Goal: Ask a question

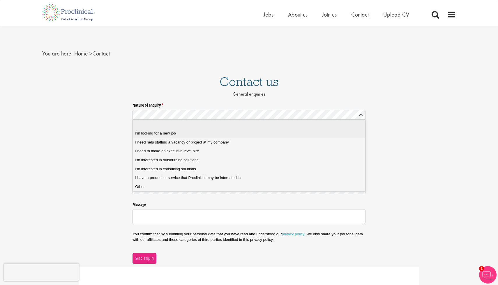
click at [198, 135] on div "I'm looking for a new job" at bounding box center [248, 133] width 227 height 5
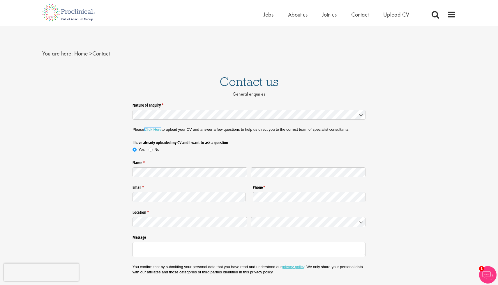
click at [159, 130] on link "Click Here" at bounding box center [152, 129] width 17 height 4
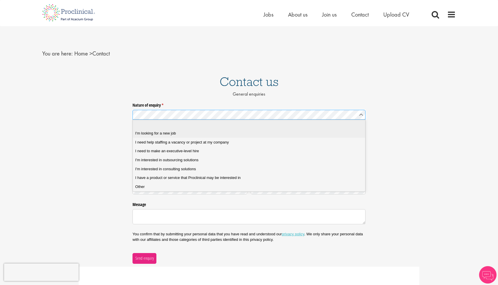
click at [170, 131] on span "I'm looking for a new job" at bounding box center [155, 133] width 41 height 5
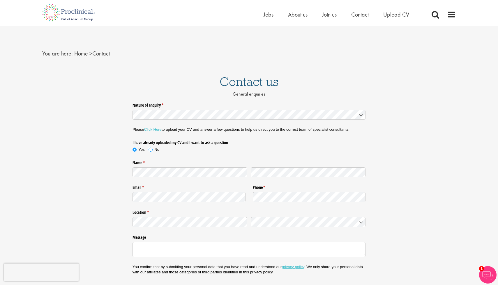
click at [150, 150] on span at bounding box center [151, 150] width 6 height 6
click at [159, 129] on link "Click Here" at bounding box center [152, 129] width 17 height 4
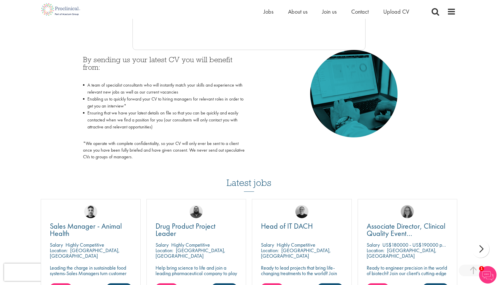
scroll to position [253, 0]
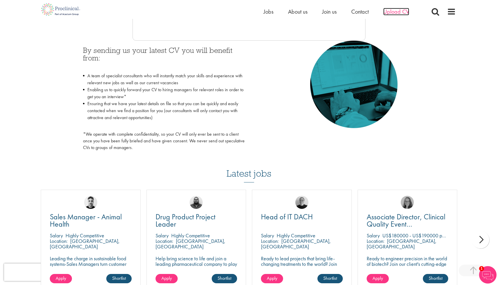
click at [392, 10] on span "Upload CV" at bounding box center [396, 12] width 26 height 8
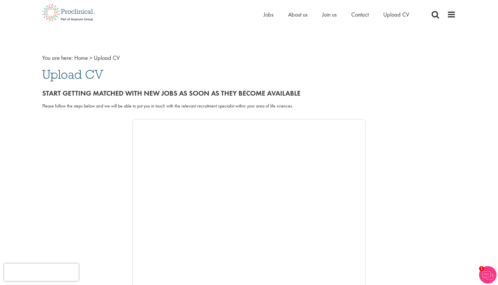
click at [83, 76] on span "Upload CV" at bounding box center [72, 75] width 61 height 16
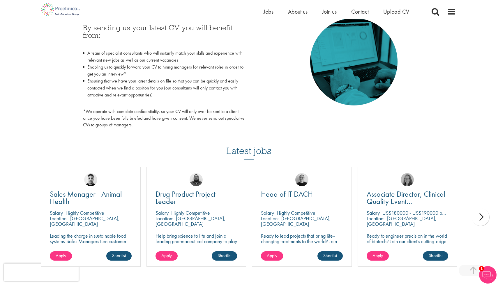
scroll to position [283, 0]
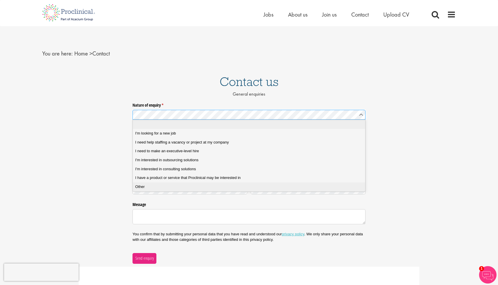
click at [142, 183] on li "Other" at bounding box center [249, 187] width 232 height 9
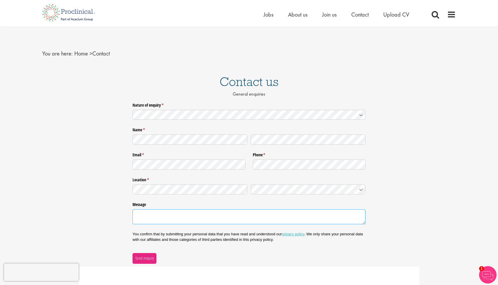
click at [168, 222] on textarea "Message" at bounding box center [248, 216] width 233 height 15
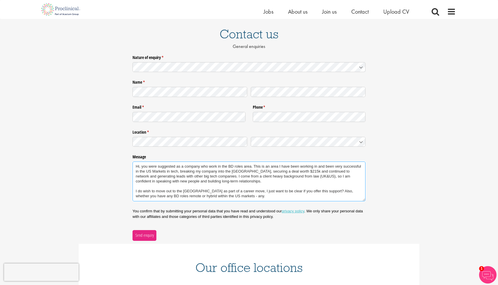
scroll to position [46, 0]
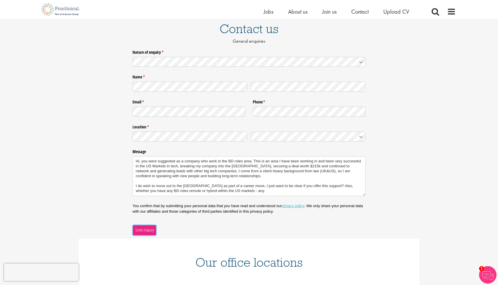
type textarea "Hi, you were suggested as a company who work in the BD roles area. This is an a…"
click at [144, 230] on span "Send enquiry" at bounding box center [144, 230] width 19 height 6
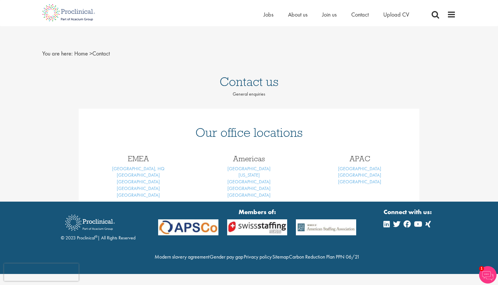
scroll to position [0, 0]
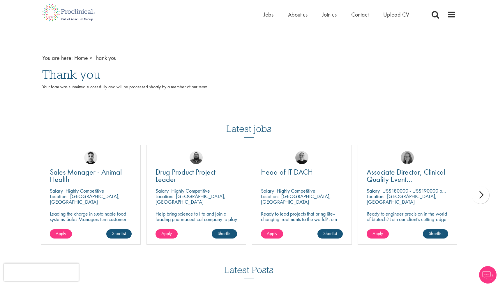
click at [476, 196] on div "next" at bounding box center [479, 194] width 17 height 17
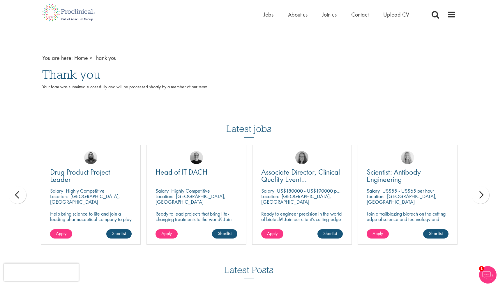
click at [476, 196] on div "next" at bounding box center [479, 194] width 17 height 17
